Goal: Navigation & Orientation: Find specific page/section

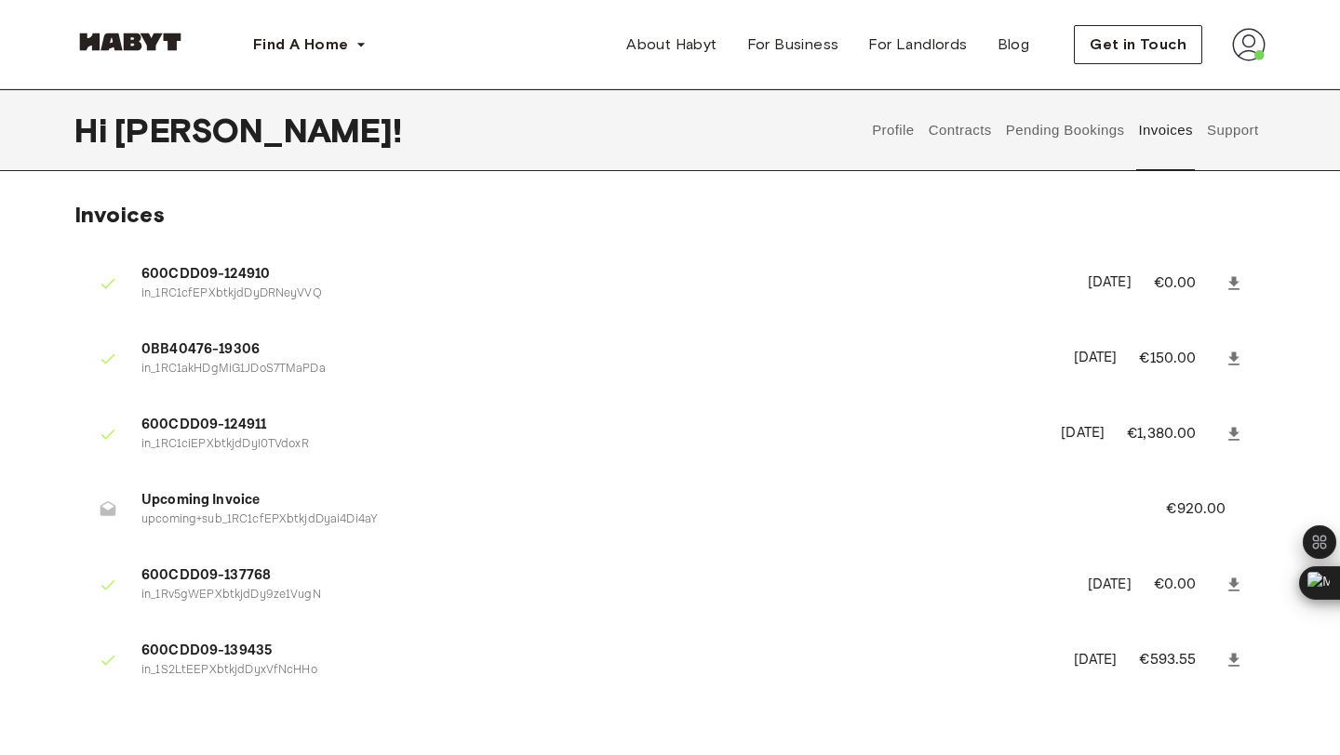
click at [977, 122] on button "Contracts" at bounding box center [960, 130] width 68 height 82
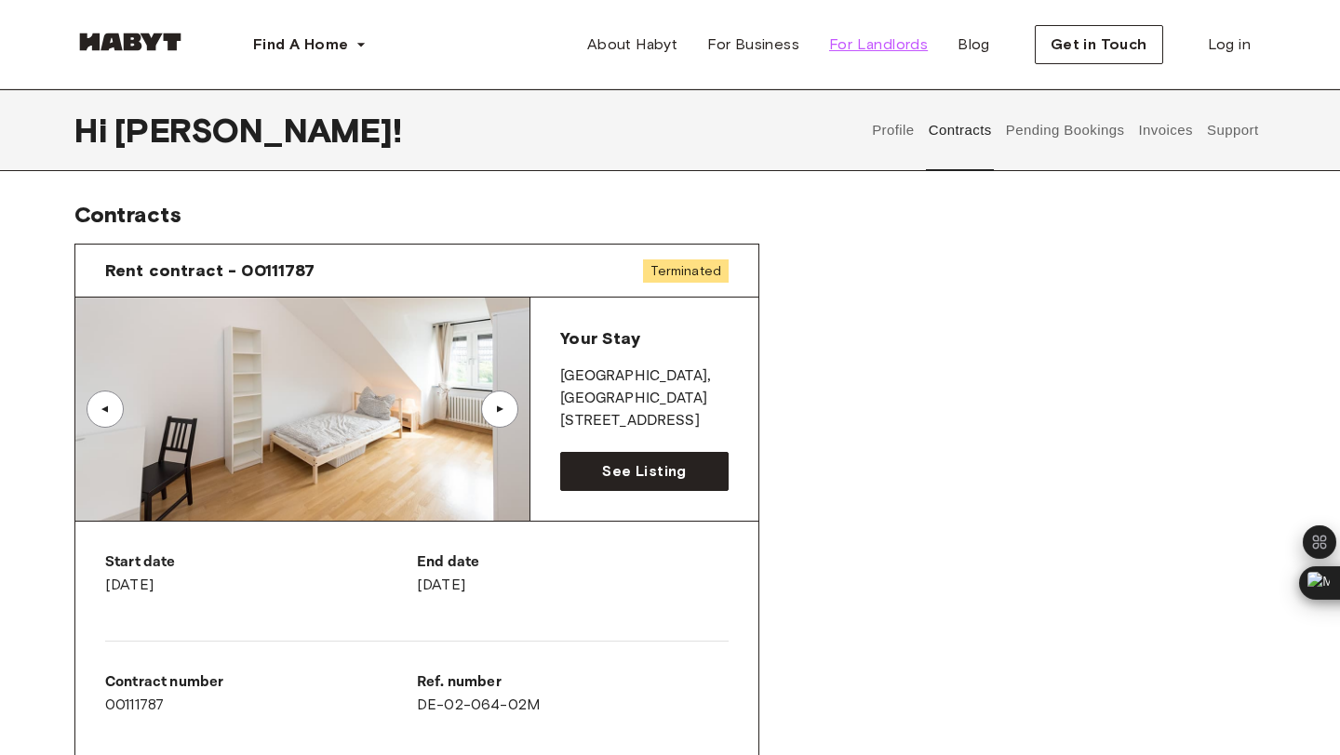
click at [880, 49] on span "For Landlords" at bounding box center [878, 44] width 99 height 22
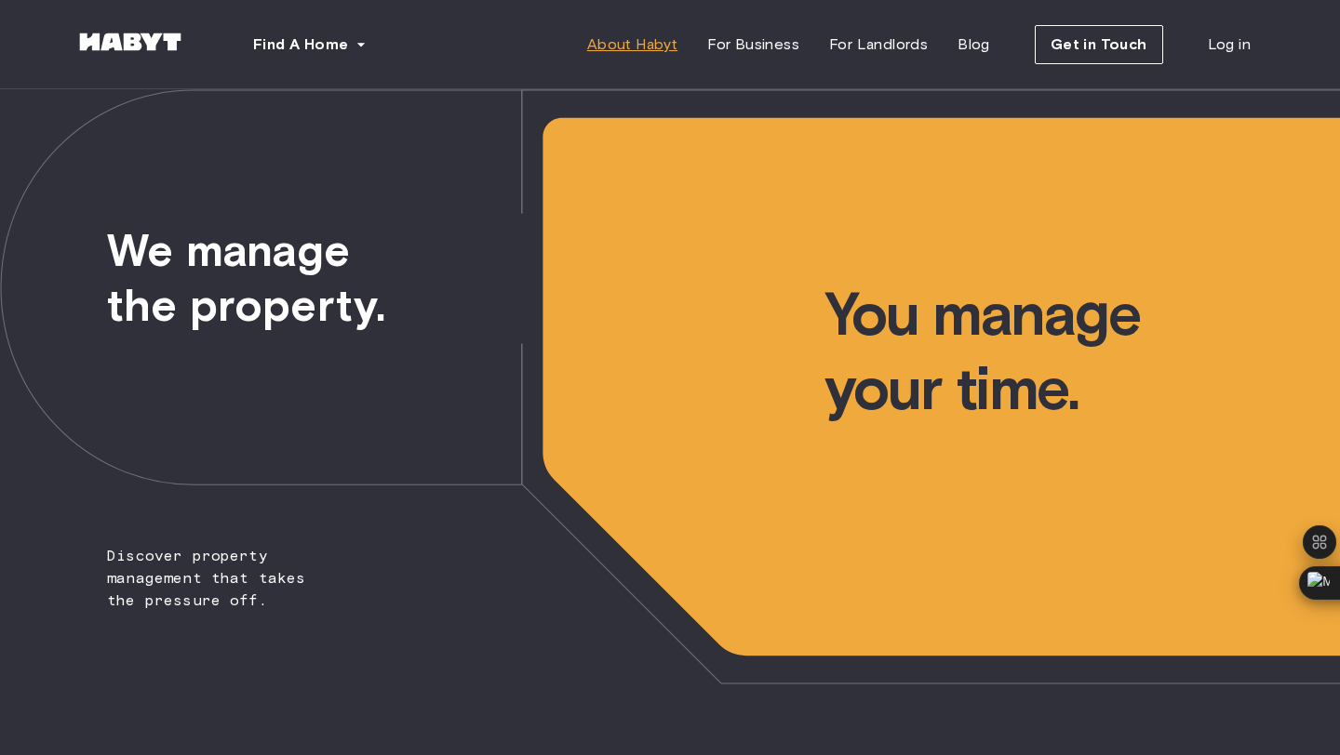
click at [634, 47] on span "About Habyt" at bounding box center [632, 44] width 90 height 22
